Goal: Task Accomplishment & Management: Manage account settings

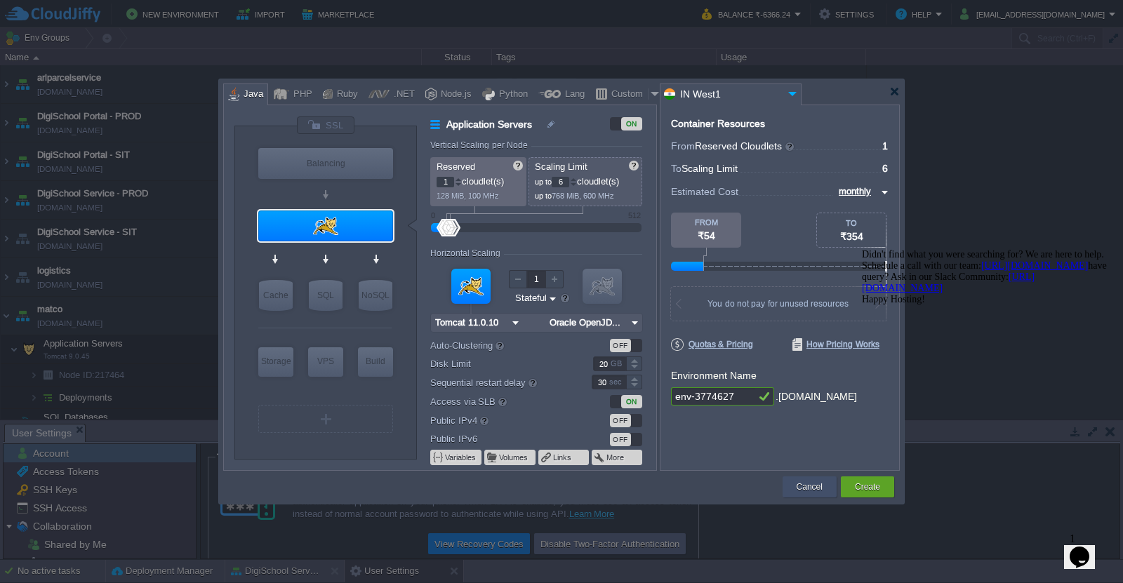
click at [800, 488] on button "Cancel" at bounding box center [810, 487] width 26 height 14
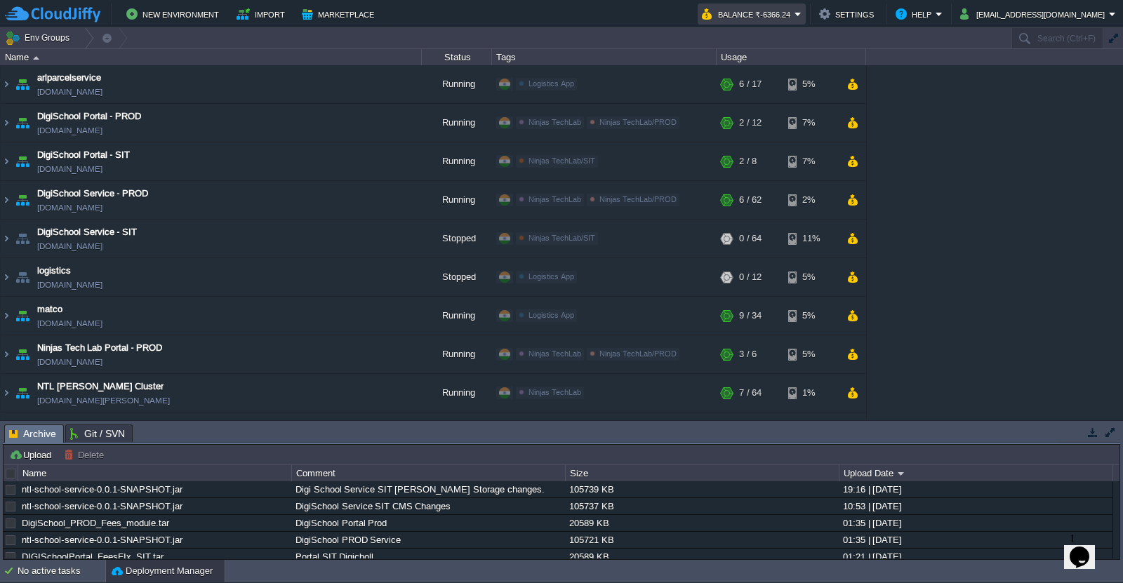
click at [793, 15] on button "Balance ₹-6366.24" at bounding box center [748, 14] width 93 height 17
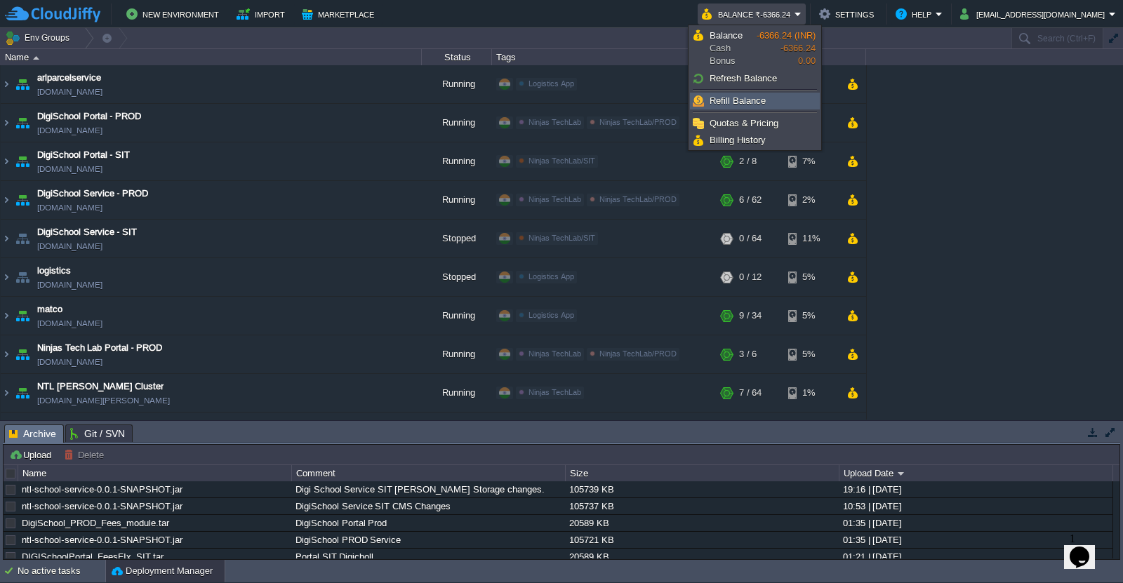
click at [756, 105] on span "Refill Balance" at bounding box center [738, 100] width 56 height 11
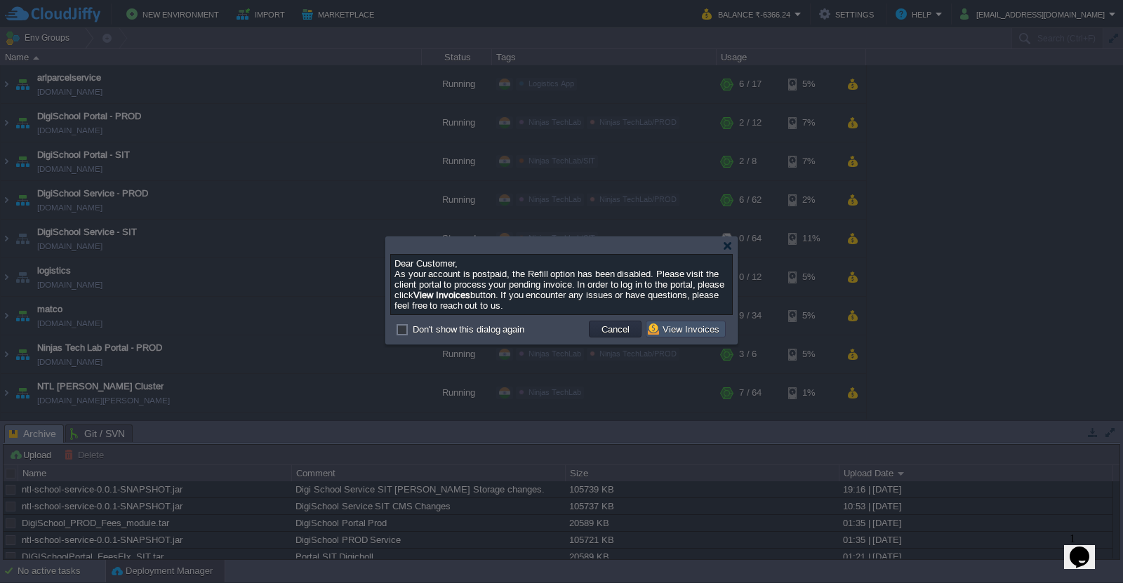
click at [708, 331] on button "View Invoices" at bounding box center [686, 329] width 76 height 13
